Goal: Information Seeking & Learning: Learn about a topic

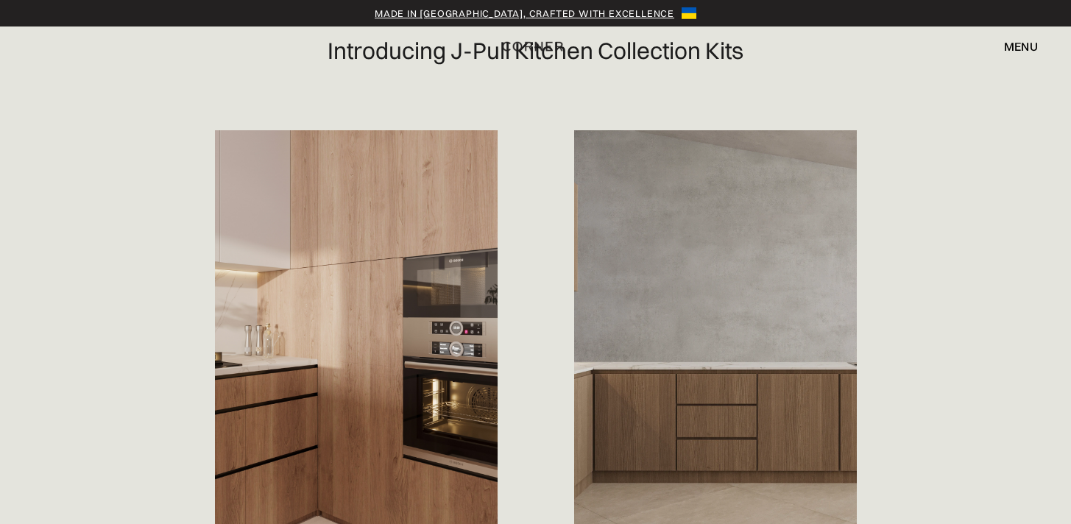
scroll to position [639, 0]
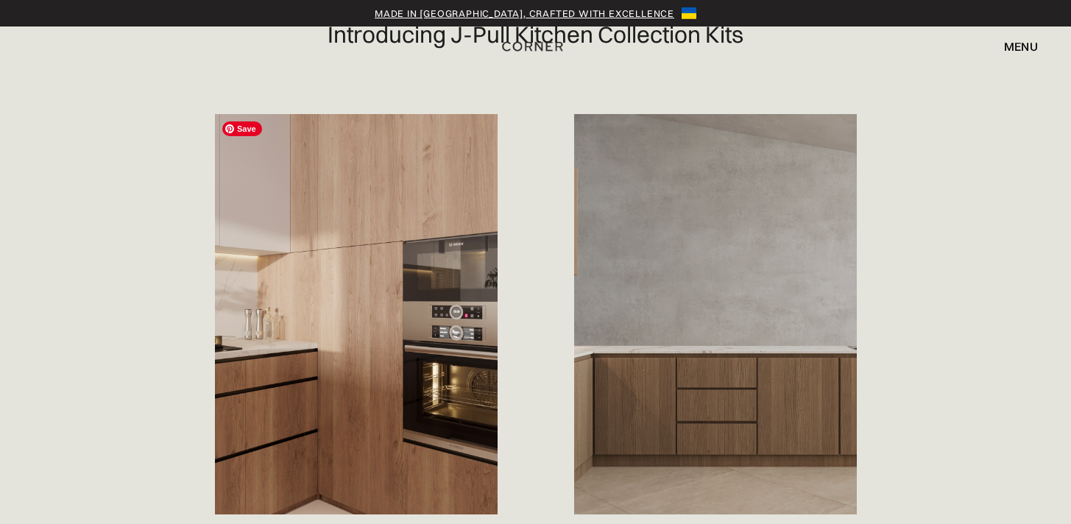
click at [379, 349] on img at bounding box center [356, 314] width 283 height 400
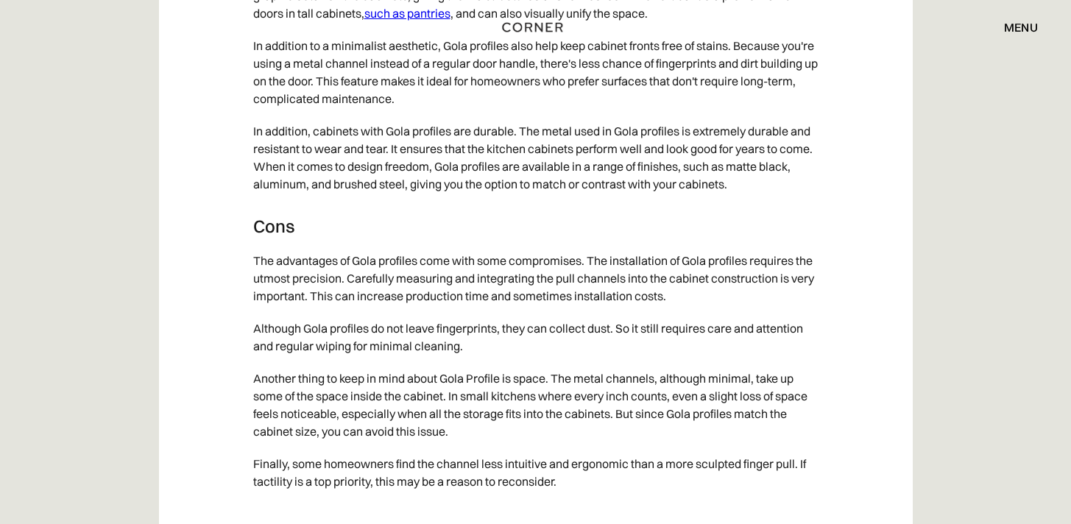
scroll to position [2545, 0]
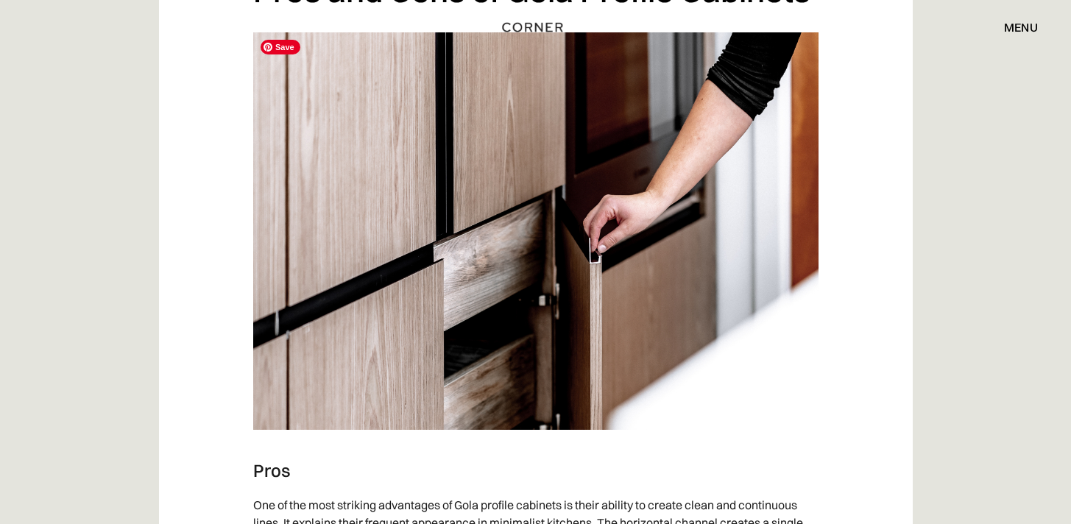
scroll to position [2000, 0]
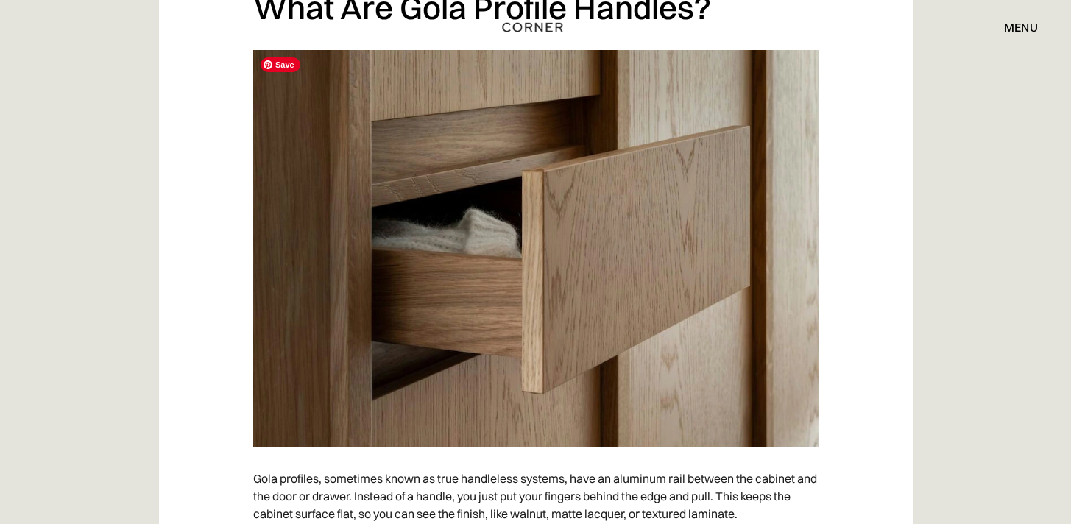
scroll to position [1237, 0]
